Goal: Navigation & Orientation: Understand site structure

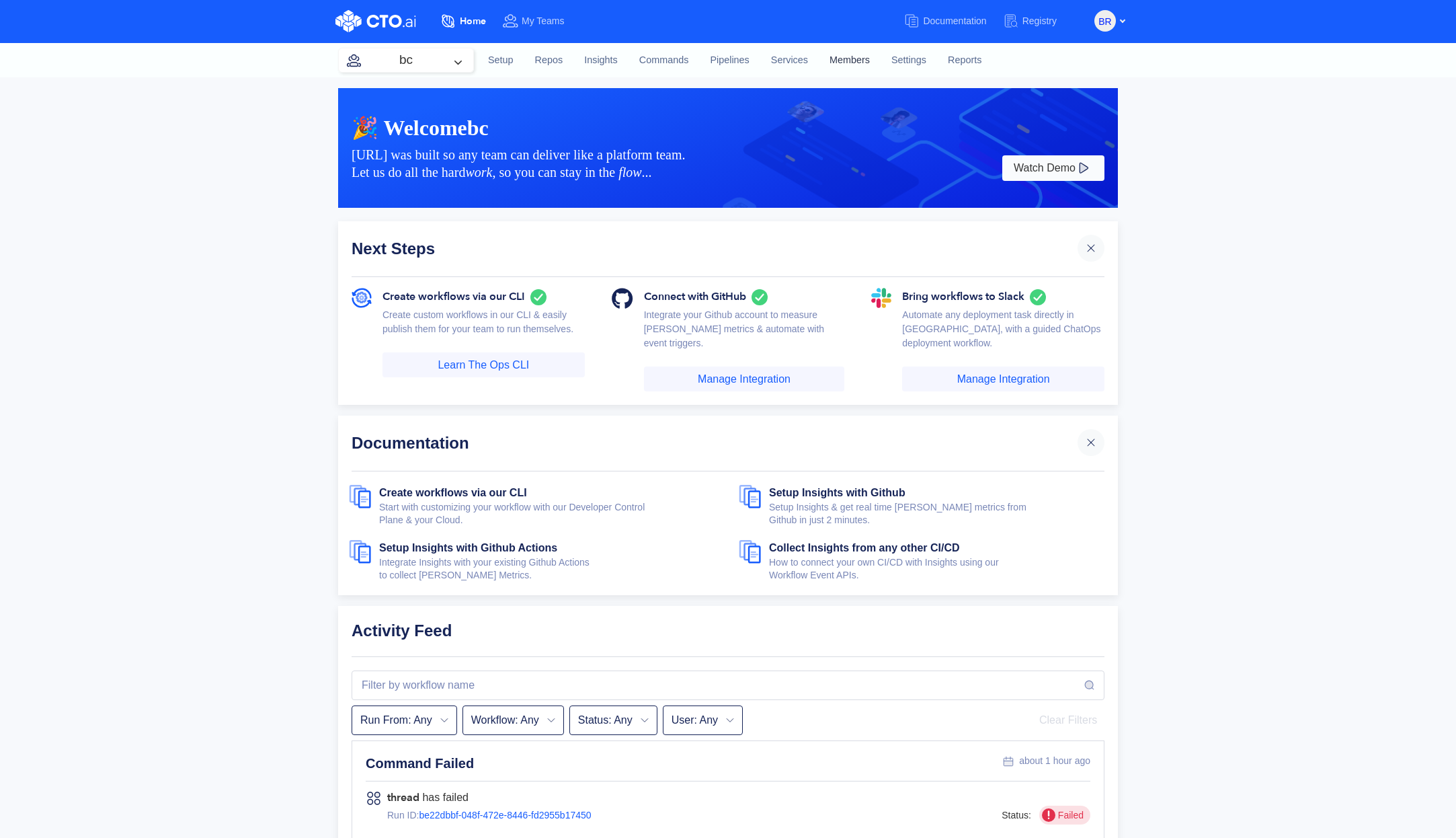
click at [841, 62] on link "Members" at bounding box center [849, 60] width 62 height 36
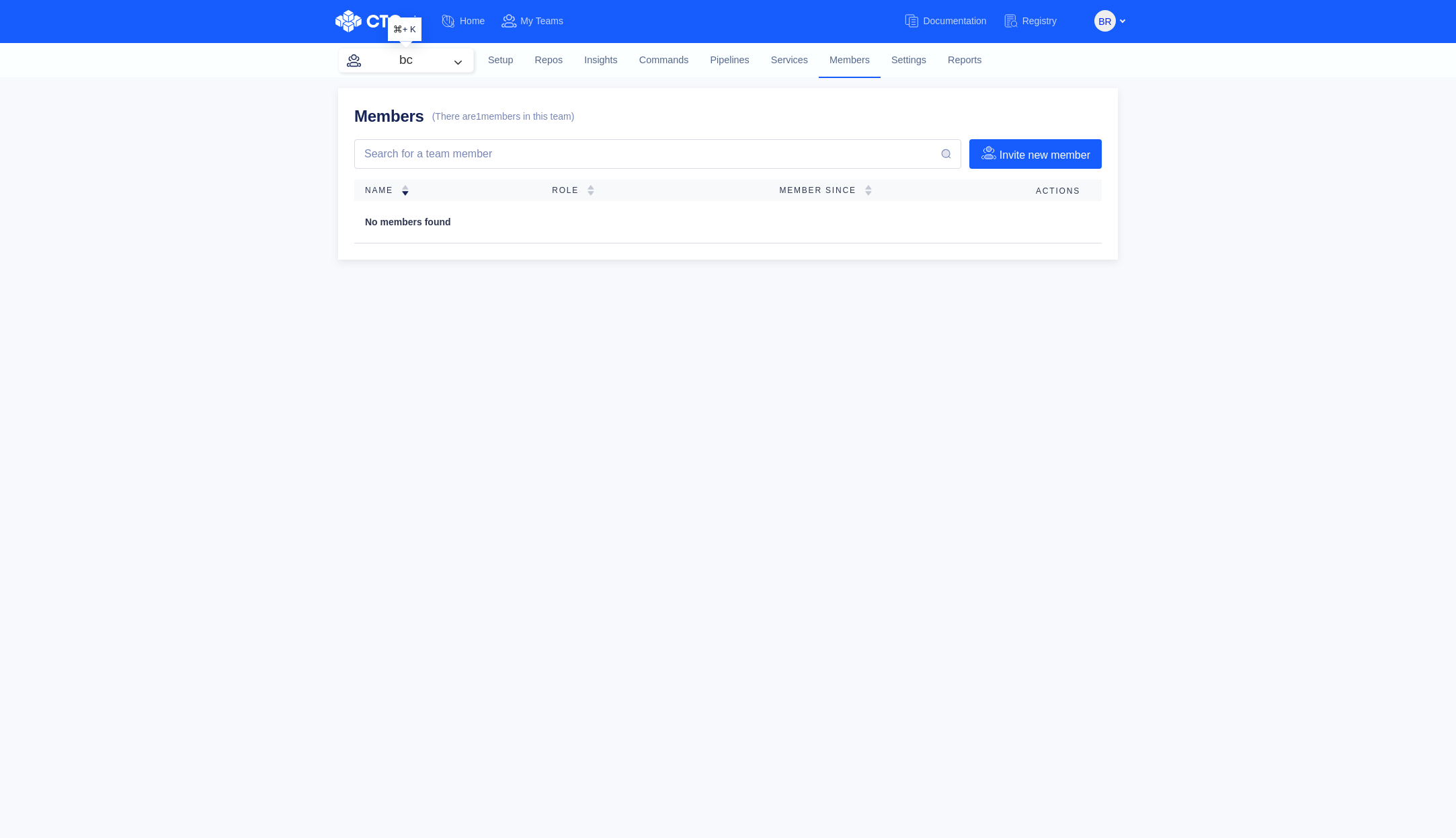
click at [439, 66] on button "bc" at bounding box center [406, 60] width 135 height 24
click at [412, 180] on span "nico-test-sso" at bounding box center [397, 178] width 58 height 11
click at [419, 58] on button "nico-test-sso" at bounding box center [406, 60] width 135 height 24
click at [400, 296] on div "[URL]" at bounding box center [422, 287] width 167 height 36
click at [784, 60] on link "Services" at bounding box center [789, 60] width 58 height 36
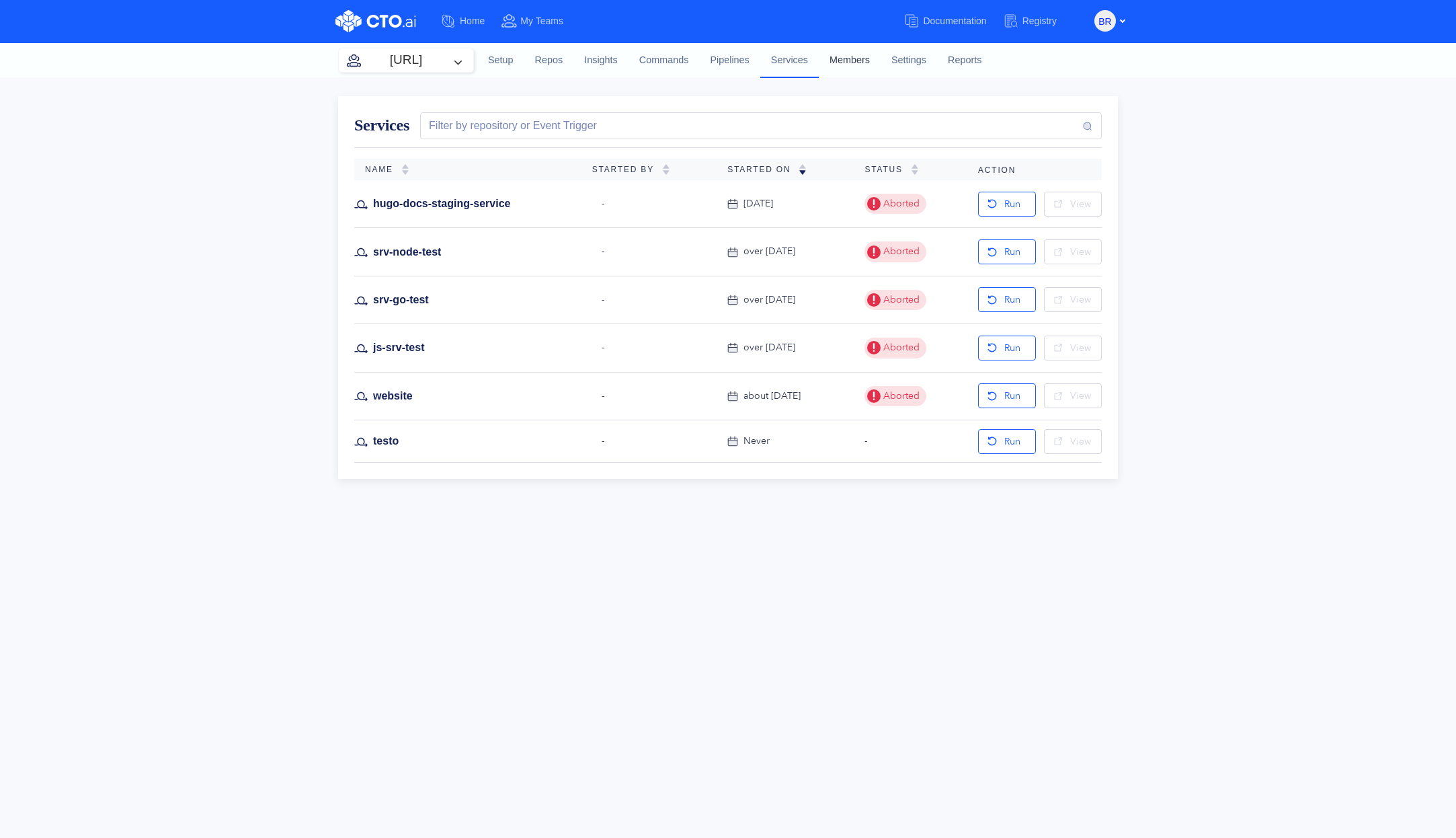
click at [835, 60] on link "Members" at bounding box center [849, 60] width 62 height 36
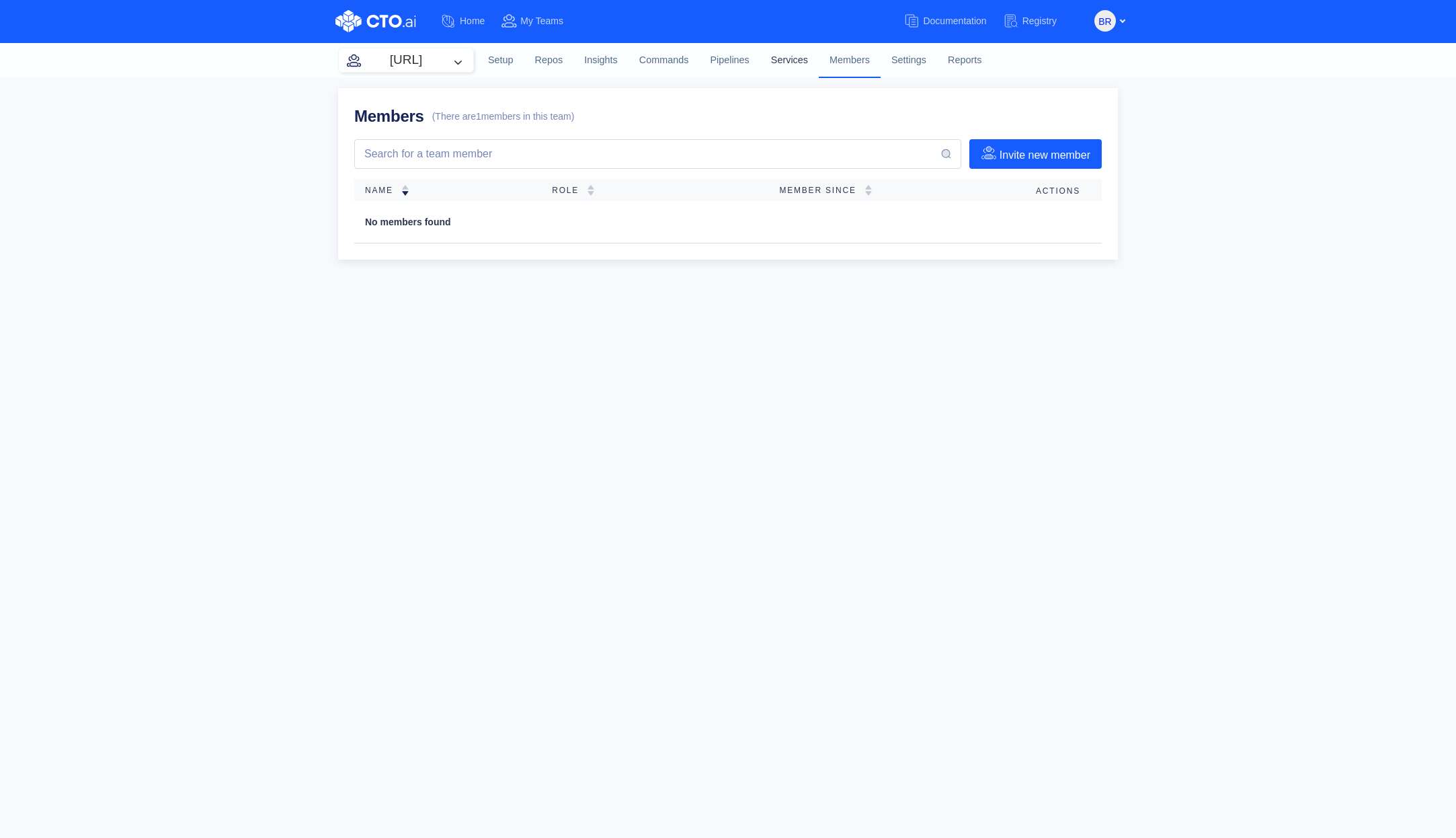
click at [764, 63] on link "Services" at bounding box center [789, 60] width 58 height 36
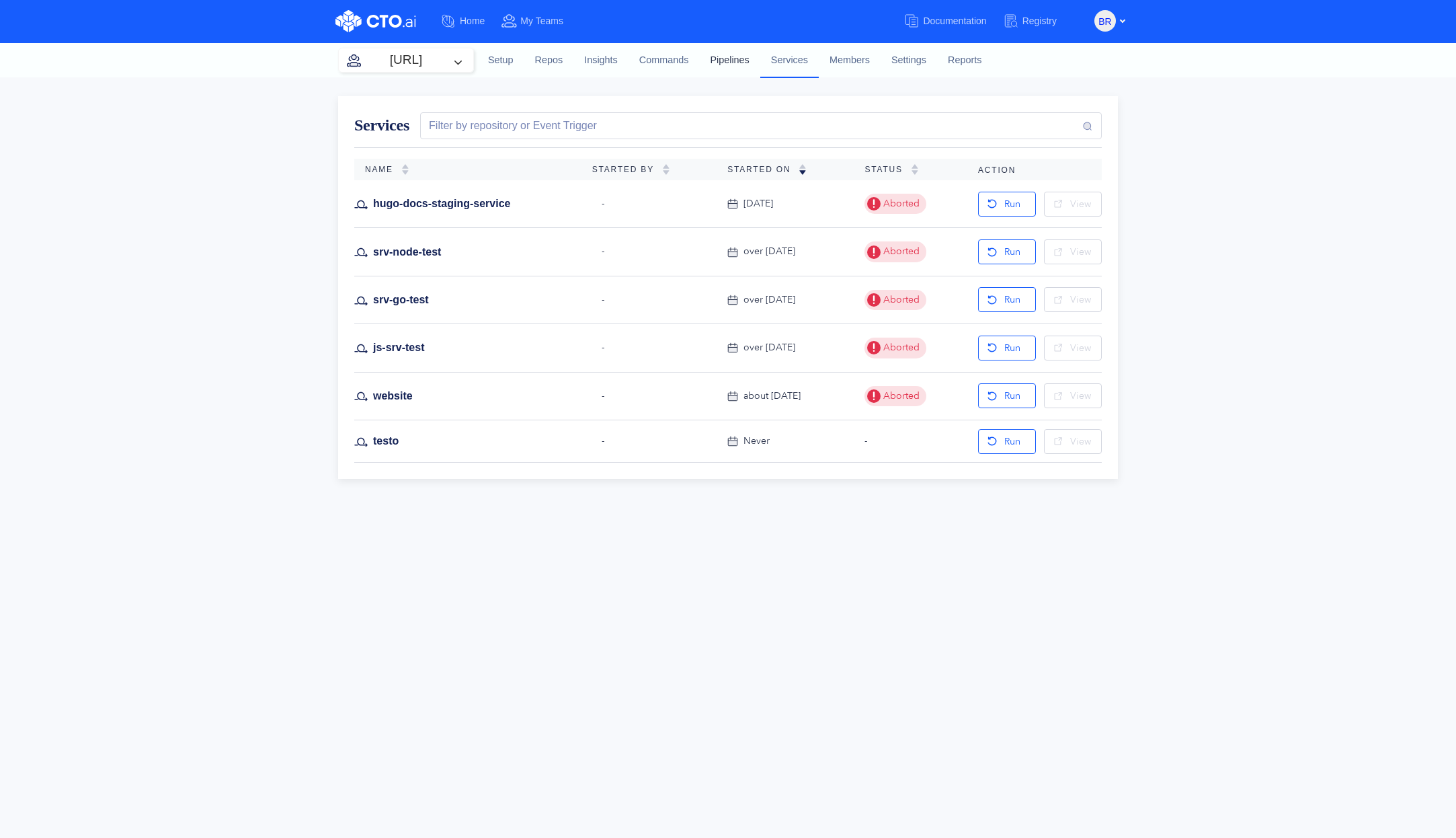
click at [717, 63] on link "Pipelines" at bounding box center [729, 60] width 61 height 36
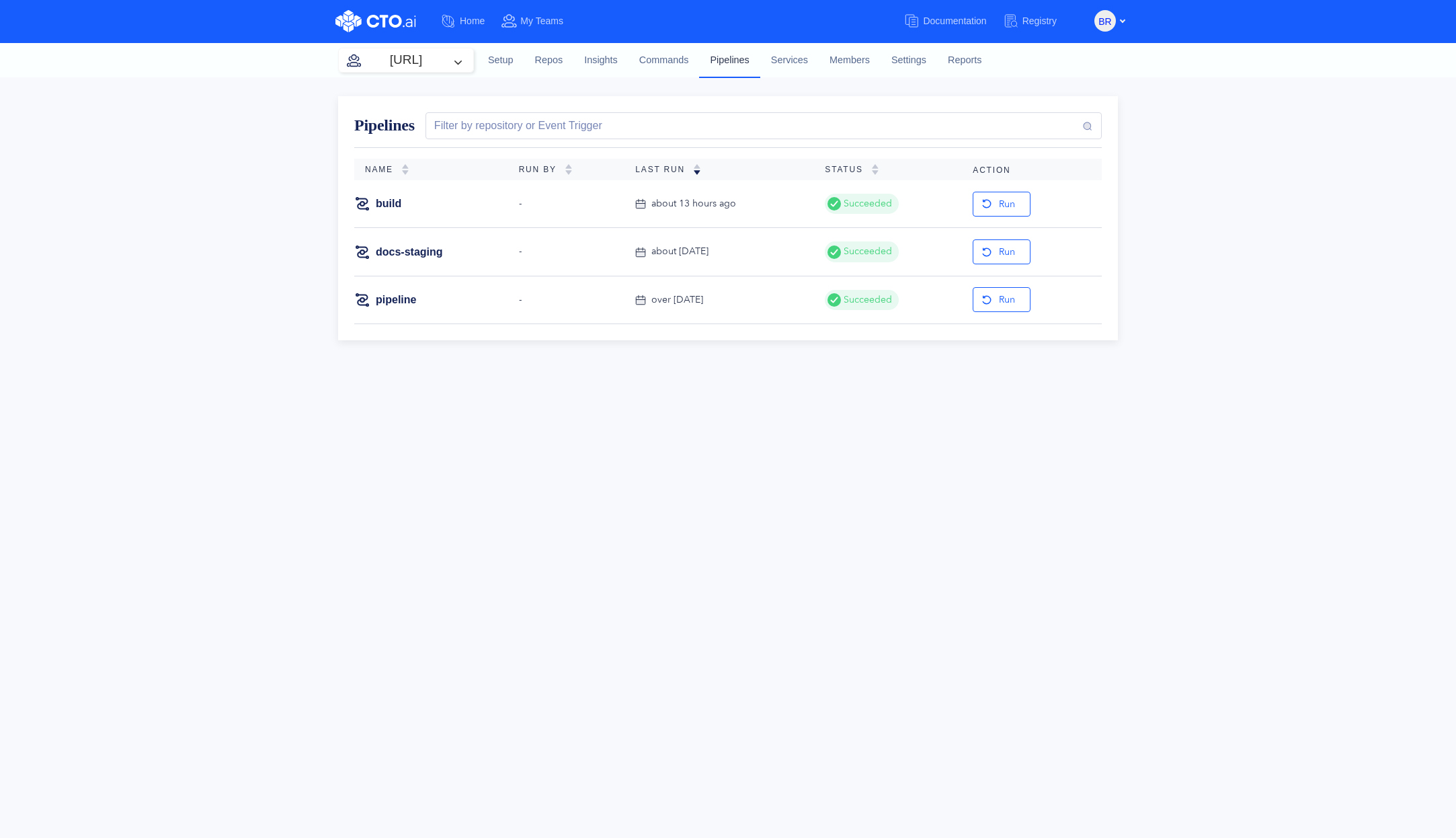
click at [732, 66] on link "Pipelines" at bounding box center [729, 59] width 61 height 35
click at [784, 56] on link "Services" at bounding box center [789, 60] width 58 height 36
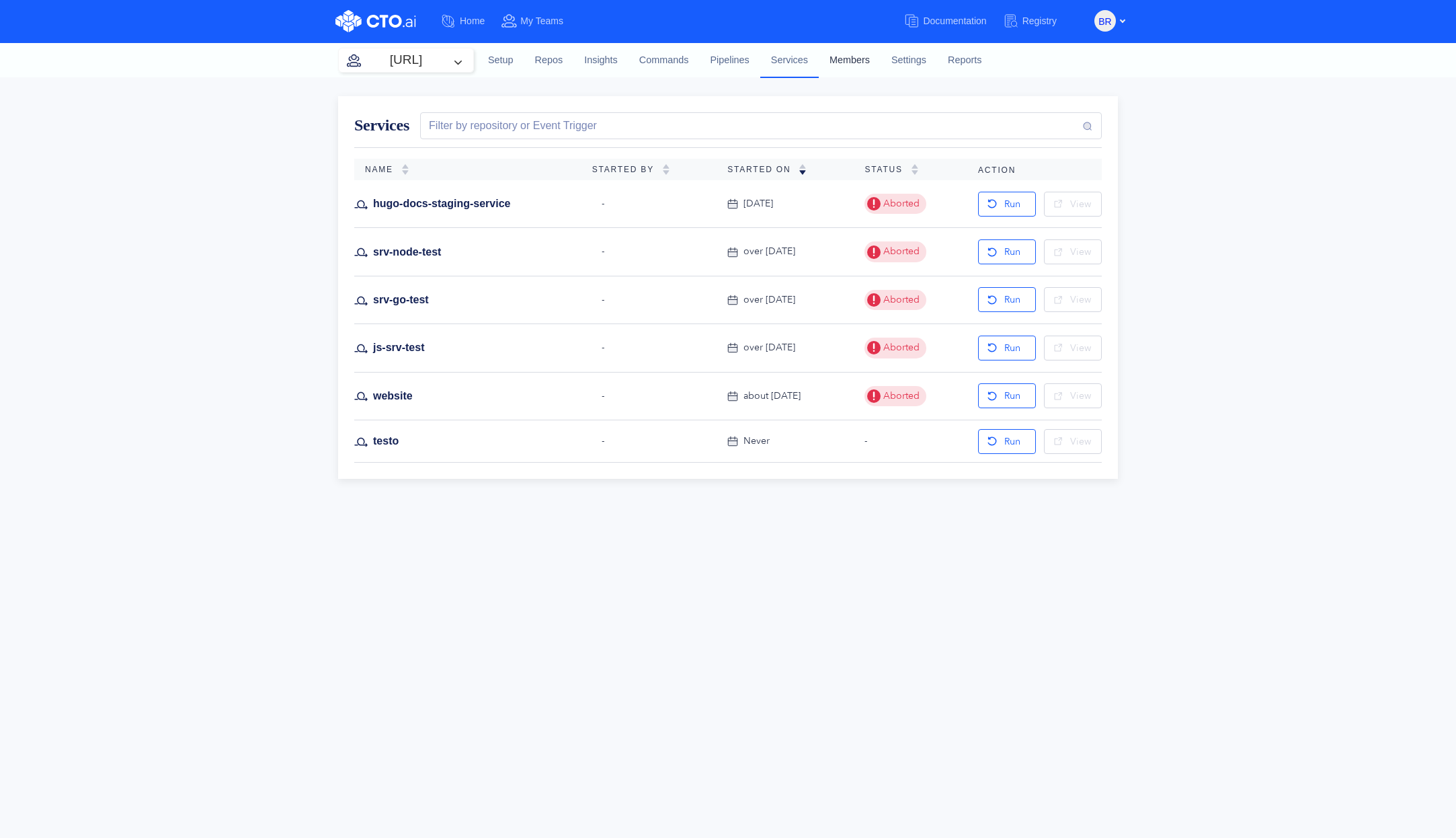
click at [839, 56] on link "Members" at bounding box center [849, 60] width 62 height 36
